Goal: Information Seeking & Learning: Learn about a topic

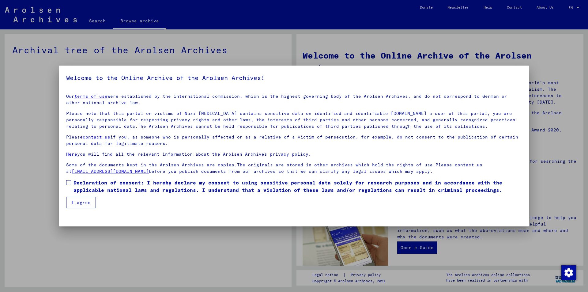
click at [81, 204] on button "I agree" at bounding box center [81, 203] width 30 height 12
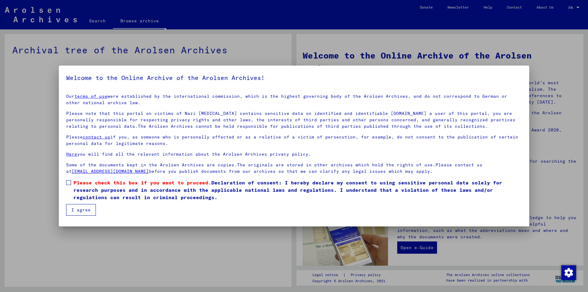
click at [69, 185] on span at bounding box center [68, 182] width 5 height 5
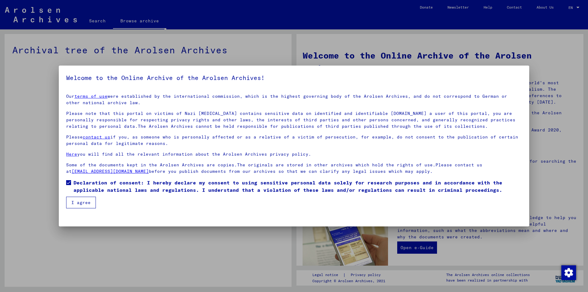
click at [73, 206] on button "I agree" at bounding box center [81, 203] width 30 height 12
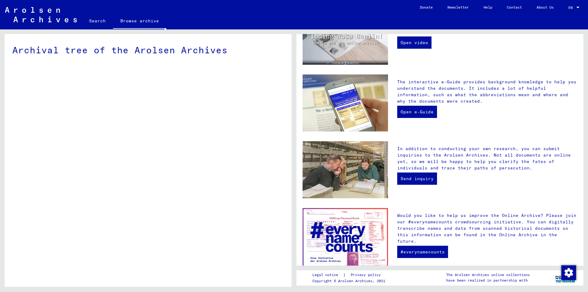
scroll to position [153, 0]
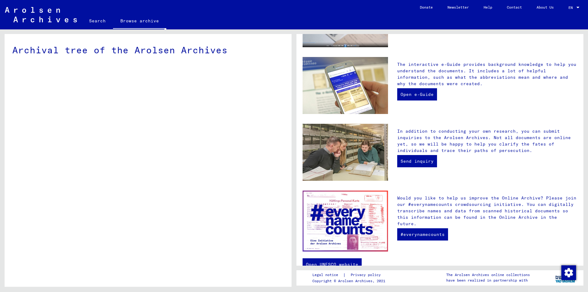
click at [485, 10] on link "Help" at bounding box center [487, 7] width 23 height 15
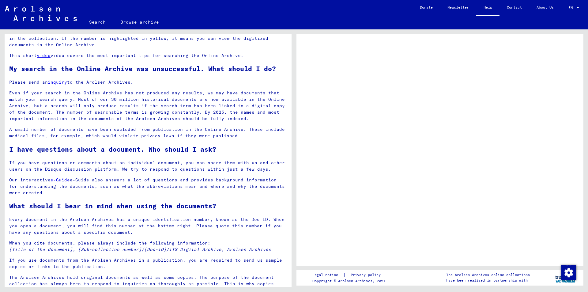
scroll to position [322, 0]
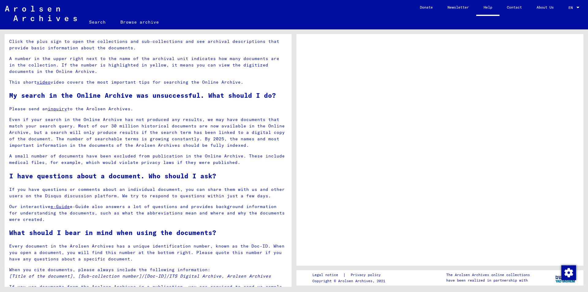
click at [46, 15] on img at bounding box center [41, 13] width 72 height 15
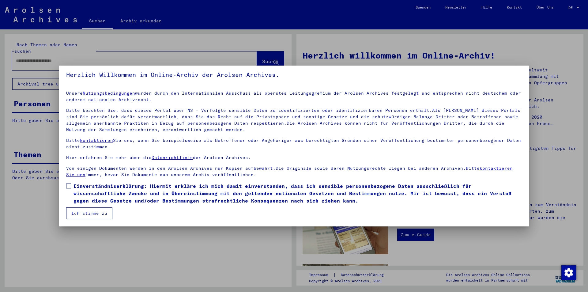
click at [103, 213] on button "Ich stimme zu" at bounding box center [89, 213] width 46 height 12
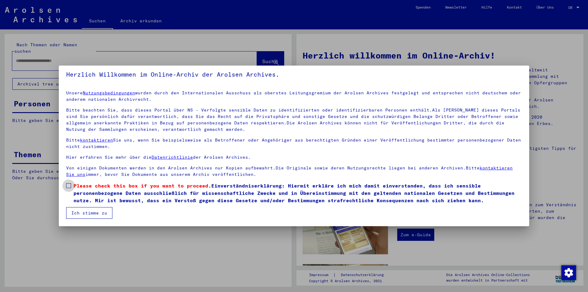
click at [73, 186] on label "Please check this box if you want to proceed. Einverständniserklärung: Hiermit …" at bounding box center [294, 193] width 456 height 22
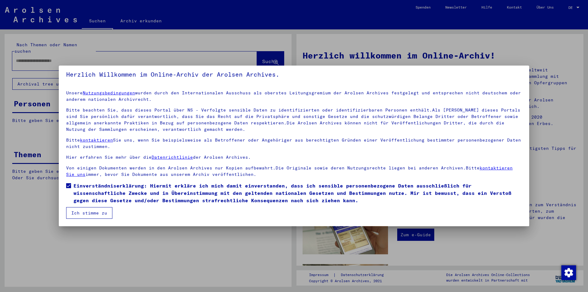
click at [80, 209] on button "Ich stimme zu" at bounding box center [89, 213] width 46 height 12
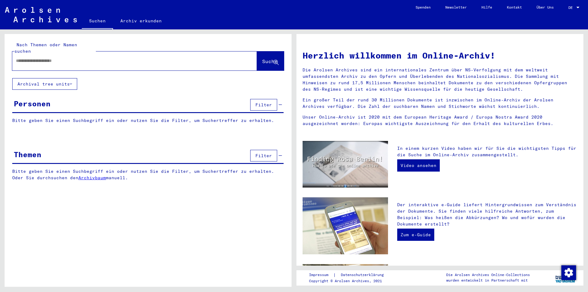
click at [268, 102] on span "Filter" at bounding box center [263, 105] width 17 height 6
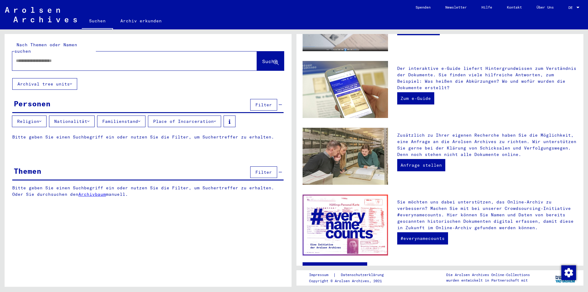
scroll to position [154, 0]
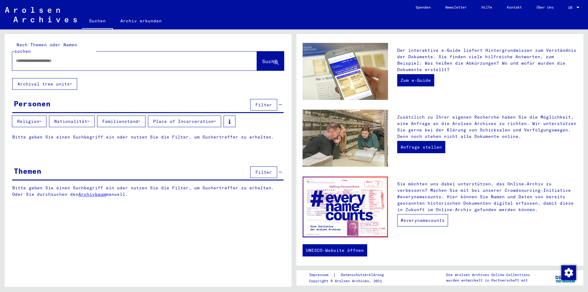
click at [429, 217] on link "#everynamecounts" at bounding box center [422, 220] width 51 height 12
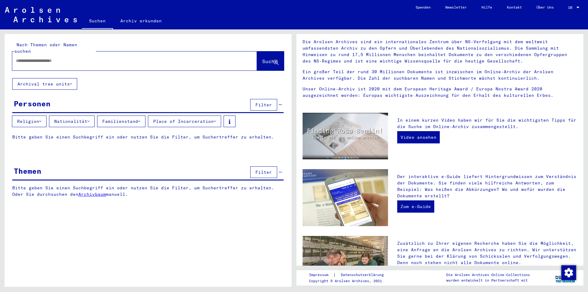
scroll to position [0, 0]
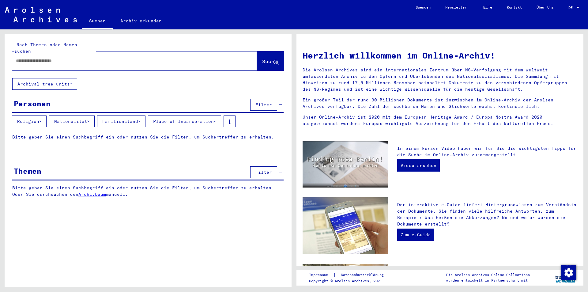
click at [25, 12] on img at bounding box center [41, 14] width 72 height 15
